Goal: Task Accomplishment & Management: Use online tool/utility

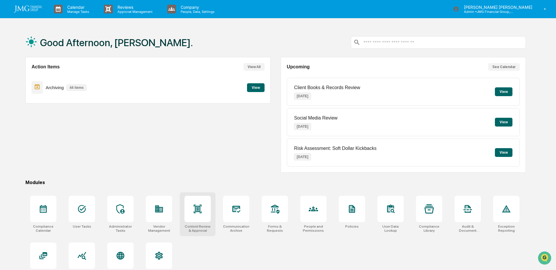
click at [197, 212] on icon at bounding box center [198, 209] width 8 height 8
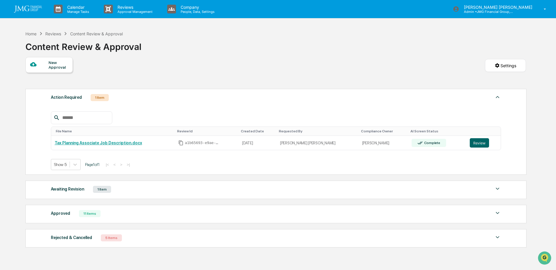
click at [495, 213] on img at bounding box center [497, 213] width 7 height 7
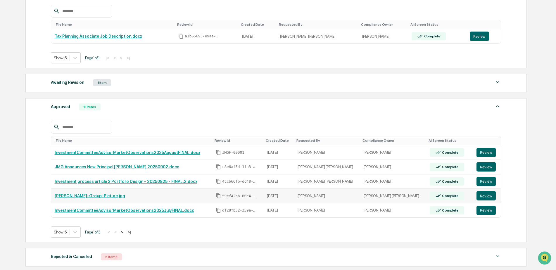
scroll to position [117, 0]
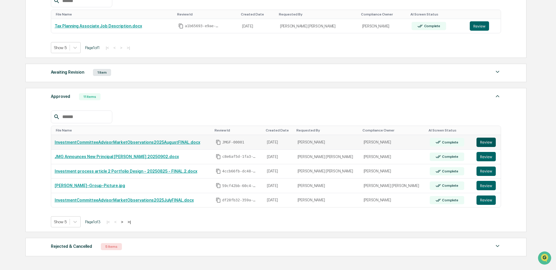
click at [482, 141] on button "Review" at bounding box center [485, 142] width 19 height 9
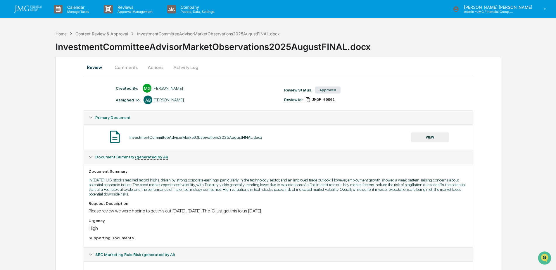
click at [136, 69] on button "Comments" at bounding box center [126, 67] width 32 height 14
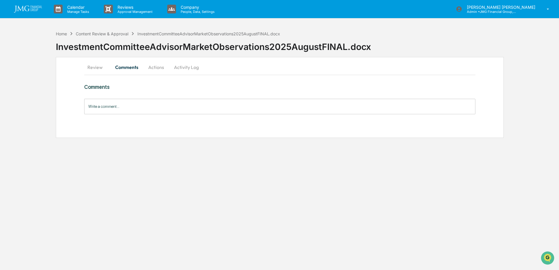
click at [157, 67] on button "Actions" at bounding box center [156, 67] width 26 height 14
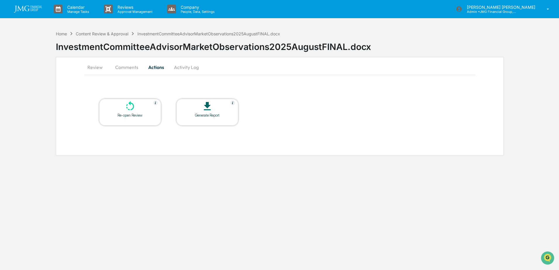
click at [96, 69] on button "Review" at bounding box center [97, 67] width 26 height 14
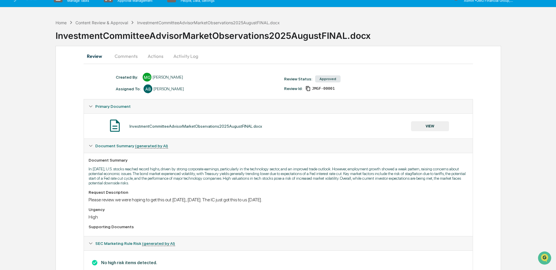
scroll to position [2, 0]
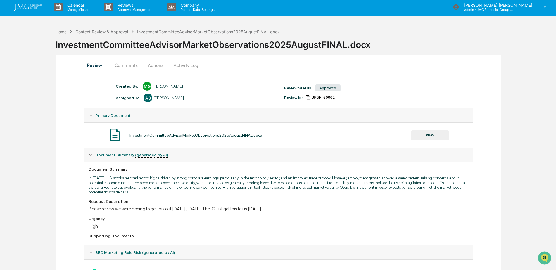
click at [428, 137] on button "VIEW" at bounding box center [430, 135] width 38 height 10
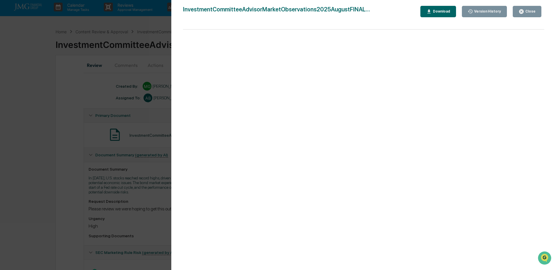
click at [527, 14] on div "Close" at bounding box center [527, 12] width 17 height 6
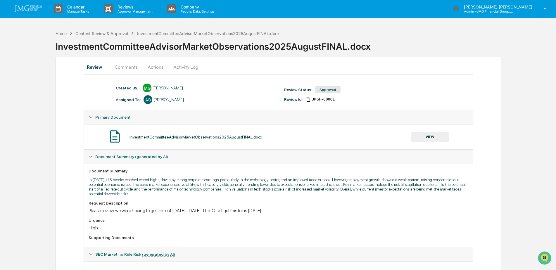
scroll to position [0, 0]
click at [187, 68] on button "Activity Log" at bounding box center [186, 67] width 34 height 14
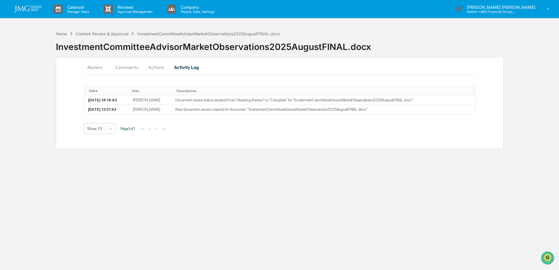
click at [130, 70] on button "Comments" at bounding box center [126, 67] width 32 height 14
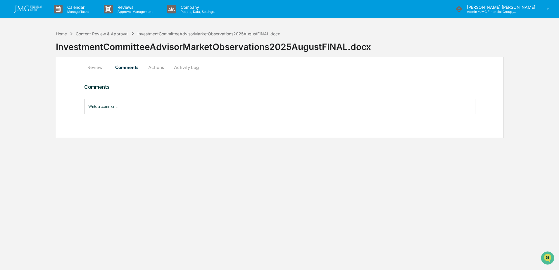
click at [99, 68] on button "Review" at bounding box center [97, 67] width 26 height 14
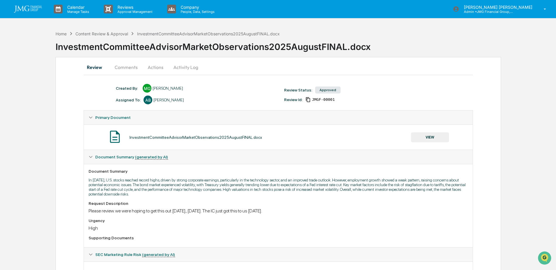
click at [431, 137] on button "VIEW" at bounding box center [430, 137] width 38 height 10
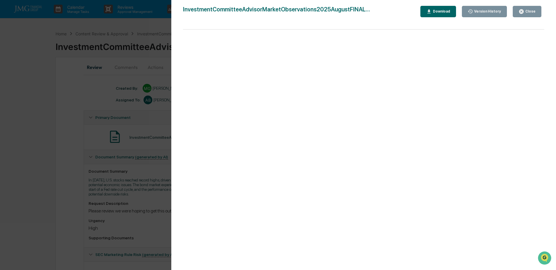
click at [526, 15] on button "Close" at bounding box center [527, 11] width 29 height 11
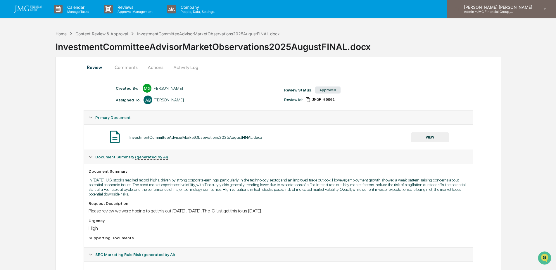
click at [502, 14] on div "Steven Lennart Admin • JMG Financial Group, Ltd." at bounding box center [501, 9] width 109 height 18
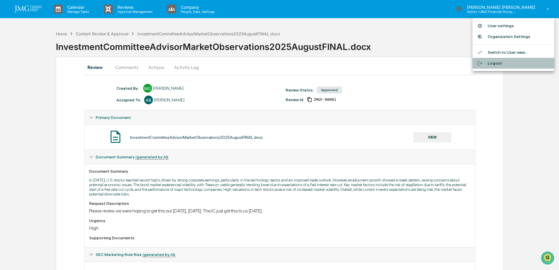
click at [497, 61] on li "Logout" at bounding box center [513, 63] width 82 height 11
